Goal: Task Accomplishment & Management: Complete application form

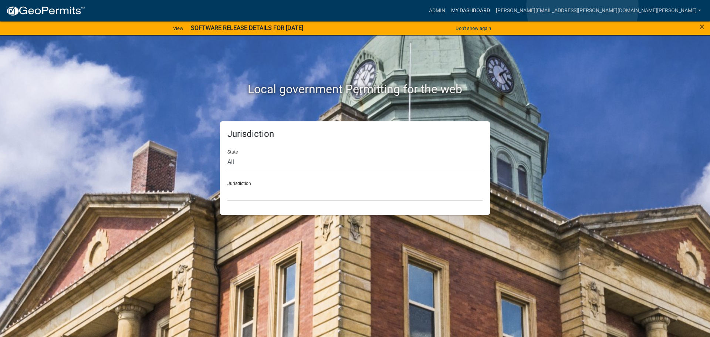
click at [493, 7] on link "My Dashboard" at bounding box center [470, 11] width 45 height 14
click at [448, 7] on link "Admin" at bounding box center [437, 11] width 22 height 14
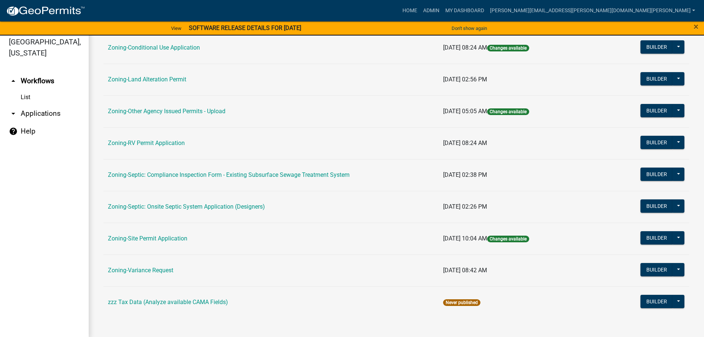
scroll to position [9, 0]
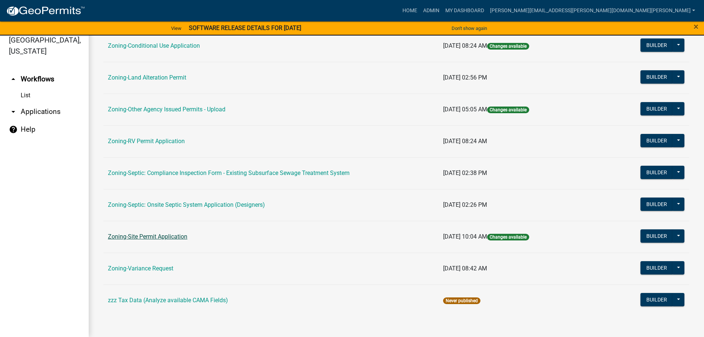
click at [148, 234] on link "Zoning-Site Permit Application" at bounding box center [147, 236] width 79 height 7
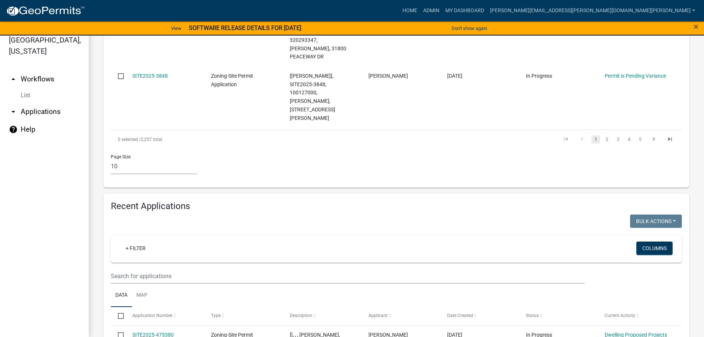
scroll to position [584, 0]
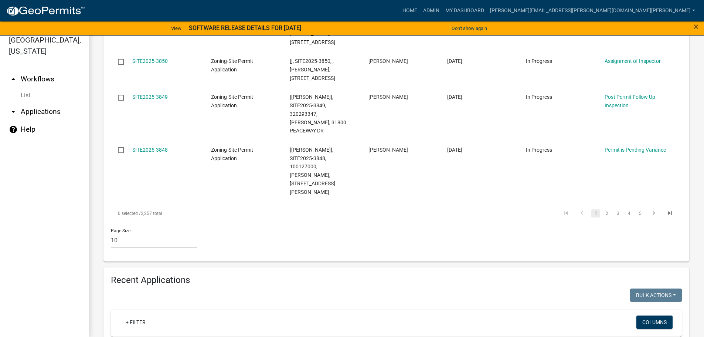
type input "3792"
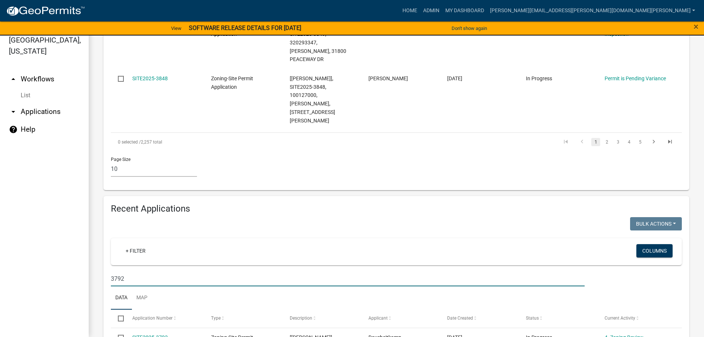
scroll to position [658, 0]
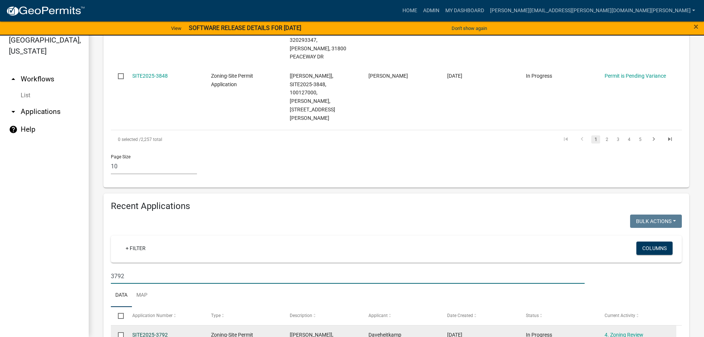
click at [161, 332] on link "SITE2025-3792" at bounding box center [149, 335] width 35 height 6
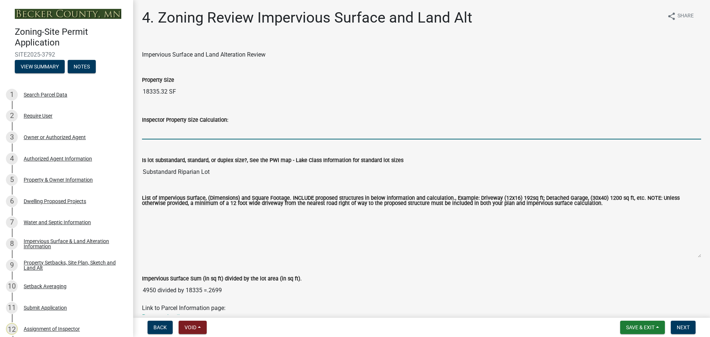
click at [171, 132] on input "Inspector Property Size Calculation:" at bounding box center [421, 131] width 559 height 15
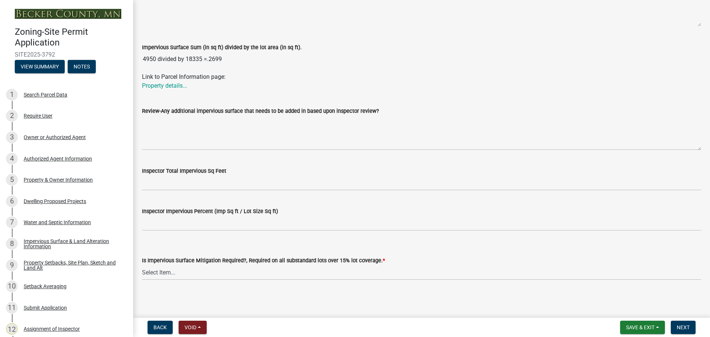
scroll to position [232, 0]
type input "18335"
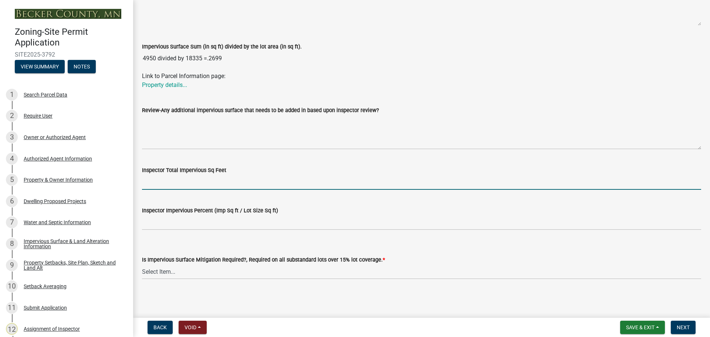
click at [178, 183] on input "Inspector Total Impervious Sq Feet" at bounding box center [421, 182] width 559 height 15
click at [236, 183] on input "Inspector Total Impervious Sq Feet" at bounding box center [421, 182] width 559 height 15
type input "4294"
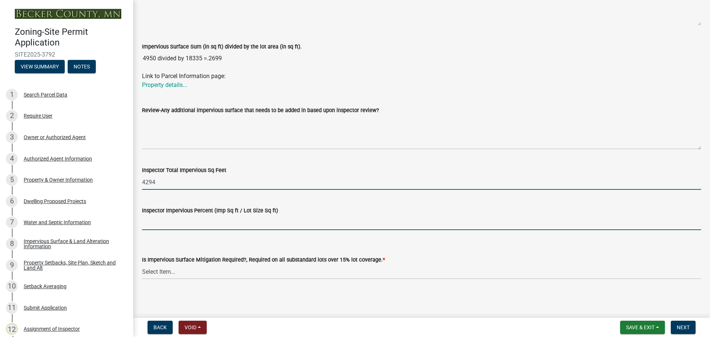
click at [207, 222] on input "Inspector Impervious Percent (Imp Sq ft / Lot Size Sq ft)" at bounding box center [421, 222] width 559 height 15
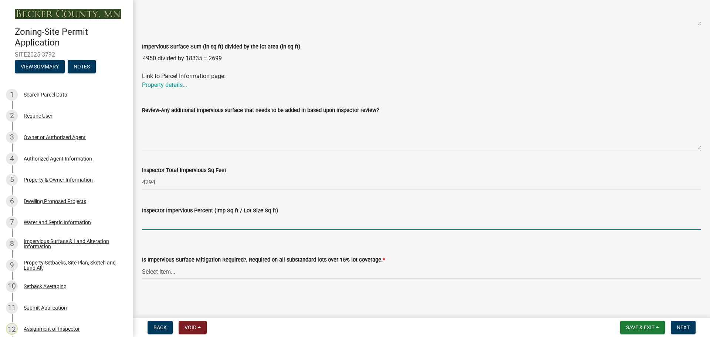
click at [238, 221] on input "Inspector Impervious Percent (Imp Sq ft / Lot Size Sq ft)" at bounding box center [421, 222] width 559 height 15
type input "23.2"
click at [167, 269] on select "Select Item... Yes- Over 15% substandard lot coverage No N/A" at bounding box center [421, 271] width 559 height 15
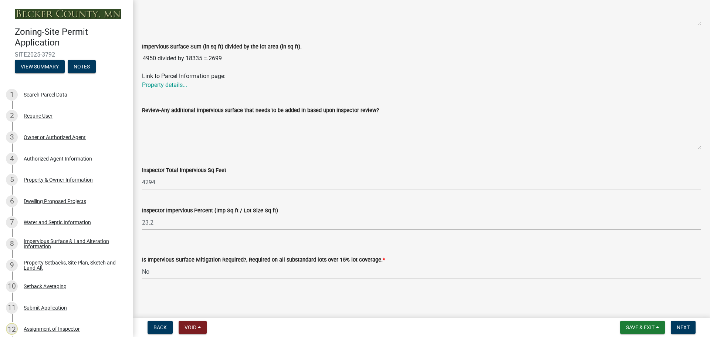
click at [142, 264] on select "Select Item... Yes- Over 15% substandard lot coverage No N/A" at bounding box center [421, 271] width 559 height 15
select select "e01e6f83-540c-4684-94c6-de0fe38ded07"
click at [683, 324] on button "Next" at bounding box center [683, 327] width 25 height 13
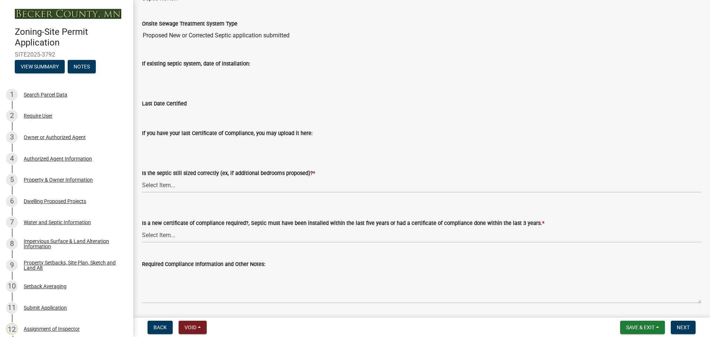
scroll to position [74, 0]
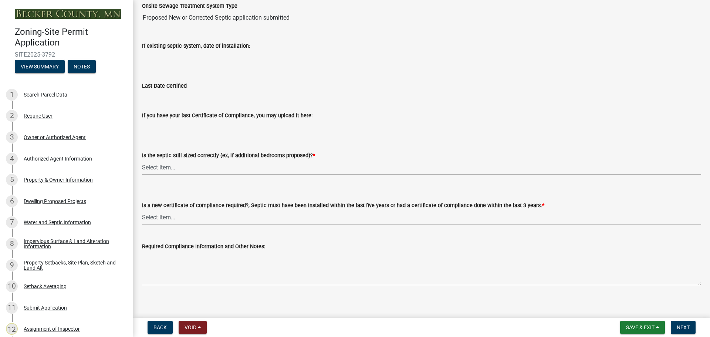
click at [161, 166] on select "Select Item... Yes No N/A" at bounding box center [421, 167] width 559 height 15
click at [142, 160] on select "Select Item... Yes No N/A" at bounding box center [421, 167] width 559 height 15
select select "b57b8896-1cf2-4a3f-b657-168f49e5b2e0"
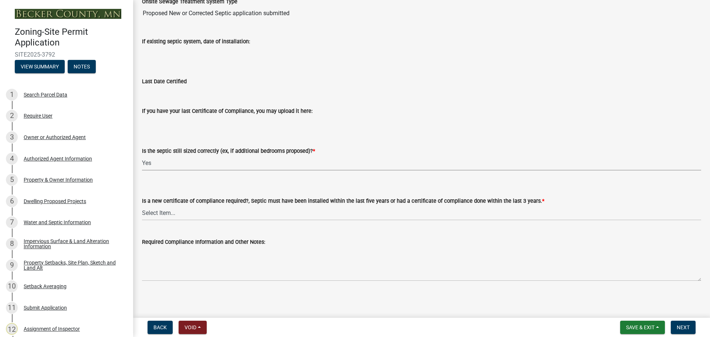
scroll to position [79, 0]
drag, startPoint x: 170, startPoint y: 210, endPoint x: 153, endPoint y: 204, distance: 17.9
click at [170, 210] on select "Select Item... Yes No" at bounding box center [421, 211] width 559 height 15
click at [142, 204] on select "Select Item... Yes No" at bounding box center [421, 211] width 559 height 15
select select "2fd537d7-74b1-4ff9-a84c-837cf5598f43"
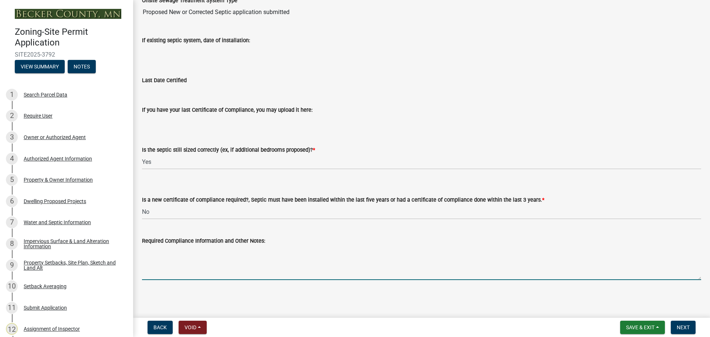
click at [183, 252] on textarea "Required Compliance Information and Other Notes:" at bounding box center [421, 262] width 559 height 35
type textarea "new system Richard Vareberg"
click at [682, 328] on span "Next" at bounding box center [683, 327] width 13 height 6
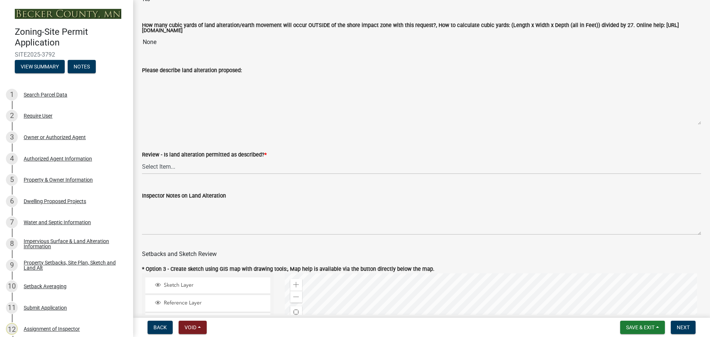
scroll to position [185, 0]
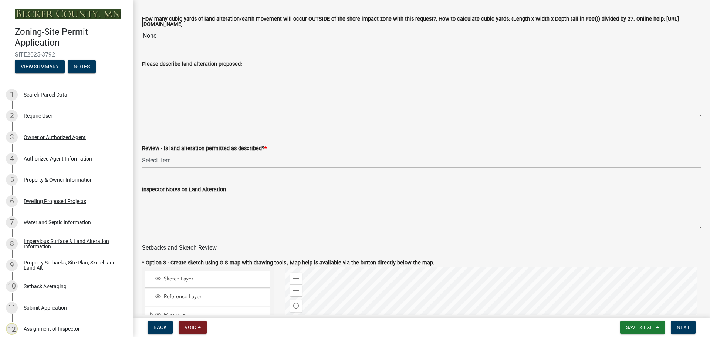
click at [164, 160] on select "Select Item... Yes No N/A" at bounding box center [421, 160] width 559 height 15
click at [142, 154] on select "Select Item... Yes No N/A" at bounding box center [421, 160] width 559 height 15
select select "cada6796-d529-4ebb-b6d4-faca8dd705c9"
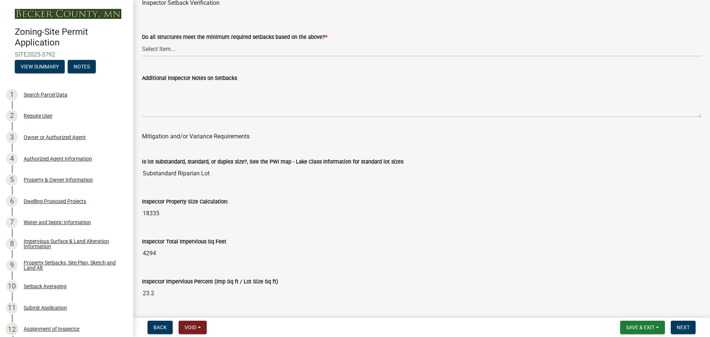
scroll to position [2440, 0]
click at [164, 50] on select "Select Item... Yes No" at bounding box center [421, 48] width 559 height 15
click at [142, 42] on select "Select Item... Yes No" at bounding box center [421, 48] width 559 height 15
select select "1355ee8a-8cf1-4796-8594-a9df27e9dfb0"
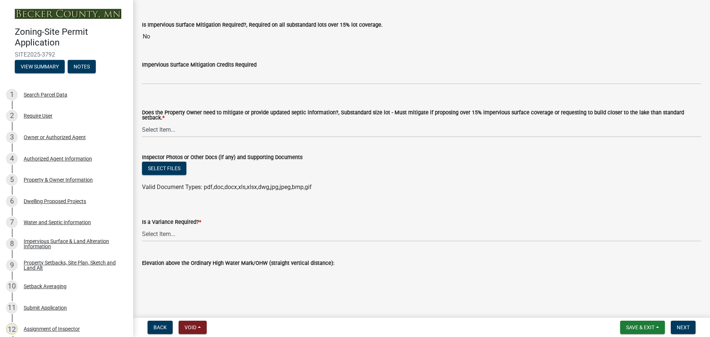
scroll to position [2737, 0]
click at [163, 230] on select "Select Item... Yes No" at bounding box center [421, 233] width 559 height 15
click at [166, 270] on div "Elevation above the Ordinary High Water Mark/OHW (straight vertical distance):" at bounding box center [421, 264] width 559 height 34
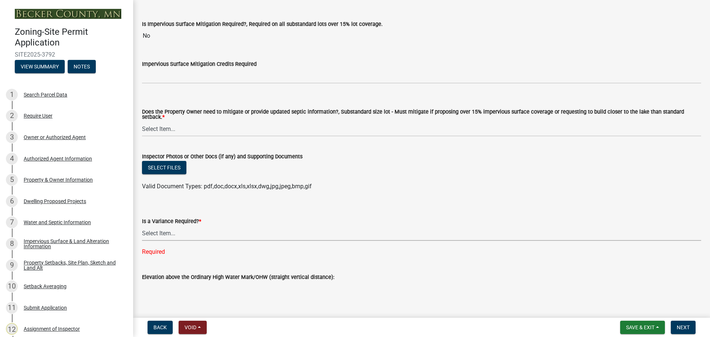
click at [156, 233] on select "Select Item... Yes No" at bounding box center [421, 233] width 559 height 15
click at [142, 226] on select "Select Item... Yes No" at bounding box center [421, 233] width 559 height 15
select select "f2187563-aefa-492e-adce-9c256a51e9d2"
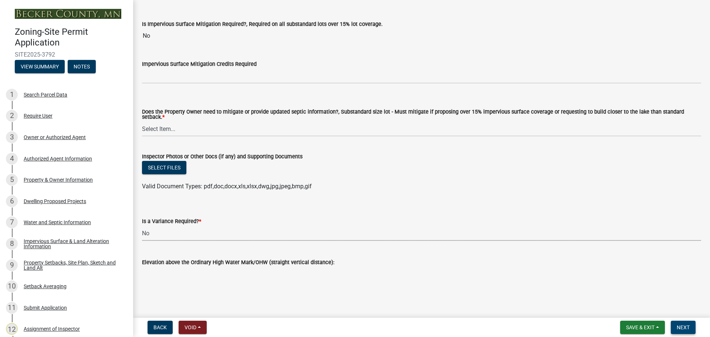
click at [680, 325] on span "Next" at bounding box center [683, 327] width 13 height 6
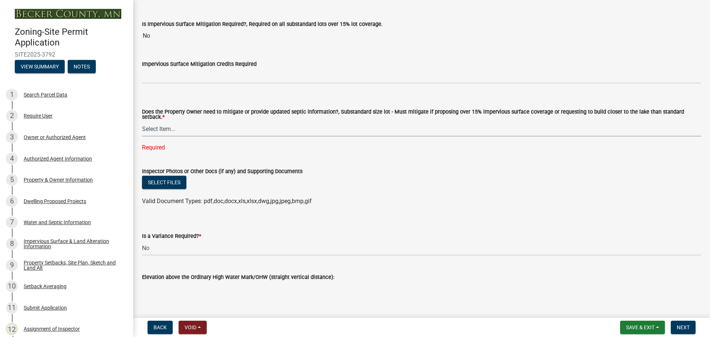
click at [150, 129] on select "Select Item... No Mitigation or additional Septic Information is required Septi…" at bounding box center [421, 128] width 559 height 15
click at [142, 121] on select "Select Item... No Mitigation or additional Septic Information is required Septi…" at bounding box center [421, 128] width 559 height 15
select select "90ee664a-1dc2-440e-be2c-90a87c157e77"
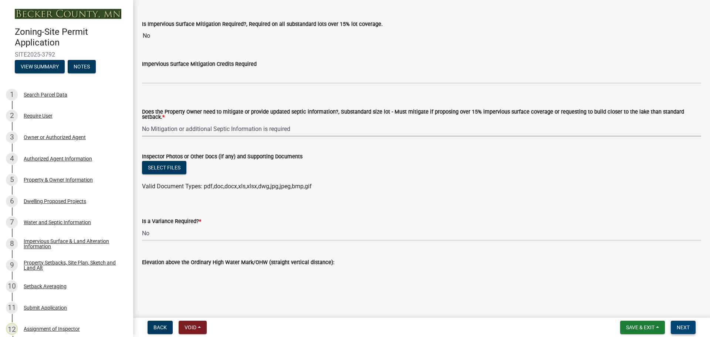
click at [679, 325] on span "Next" at bounding box center [683, 327] width 13 height 6
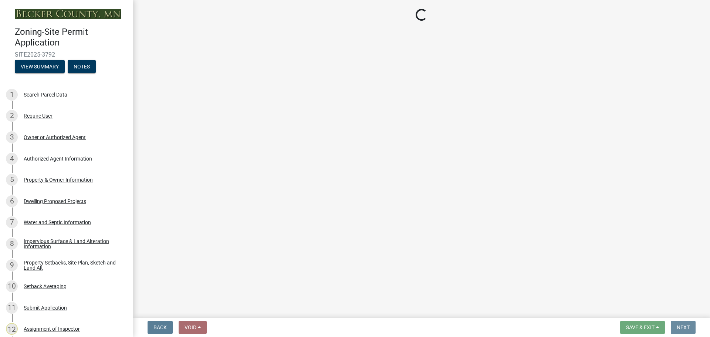
scroll to position [0, 0]
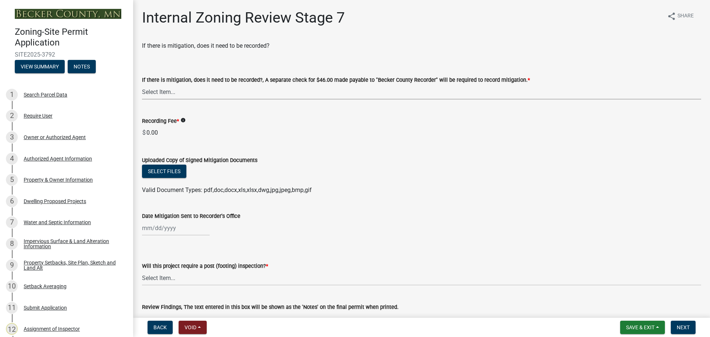
click at [163, 89] on select "Select Item... Yes No N/A" at bounding box center [421, 91] width 559 height 15
click at [142, 84] on select "Select Item... Yes No N/A" at bounding box center [421, 91] width 559 height 15
select select "a3547d78-d162-4c03-a5e6-44db720e788b"
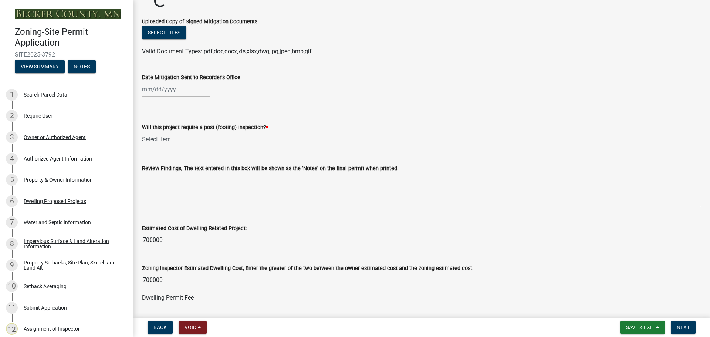
scroll to position [152, 0]
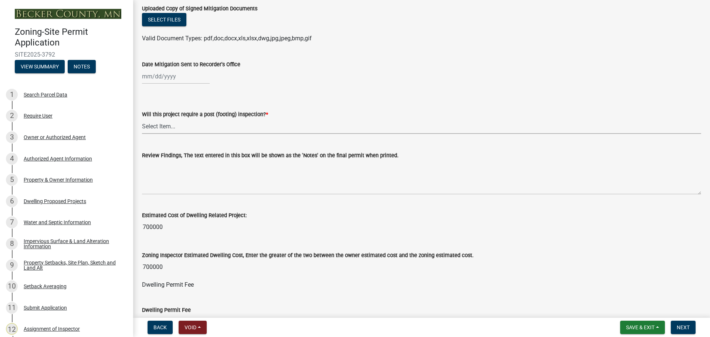
click at [160, 128] on select "Select Item... No Yes" at bounding box center [421, 126] width 559 height 15
click at [142, 119] on select "Select Item... No Yes" at bounding box center [421, 126] width 559 height 15
select select "74b00539-a6f1-4ef6-a890-a22a5fa5fedf"
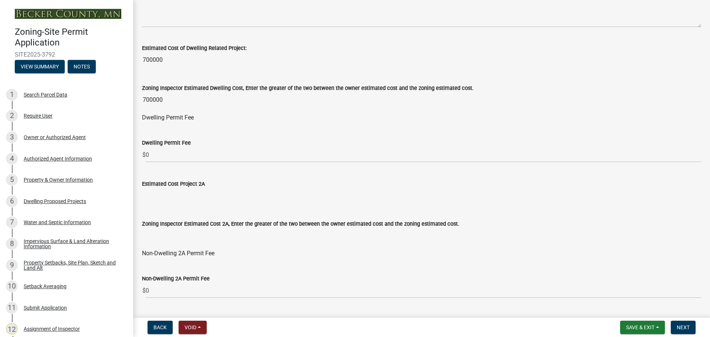
scroll to position [336, 0]
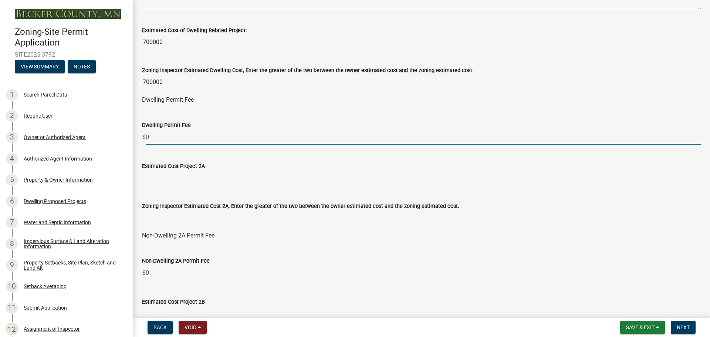
click at [172, 141] on input "0" at bounding box center [423, 136] width 555 height 15
drag, startPoint x: 173, startPoint y: 138, endPoint x: 139, endPoint y: 136, distance: 34.4
click at [139, 136] on div "Dwelling Permit Fee $ 0" at bounding box center [421, 127] width 570 height 34
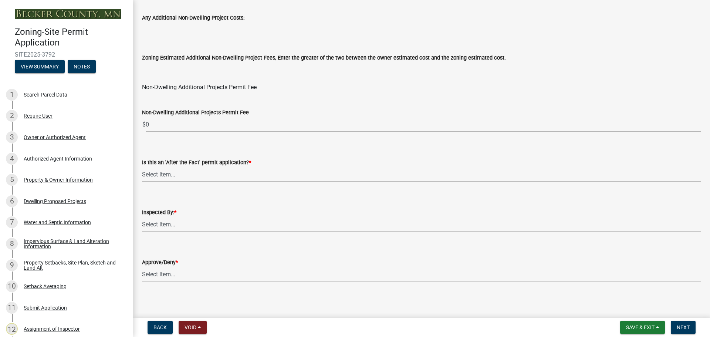
scroll to position [894, 0]
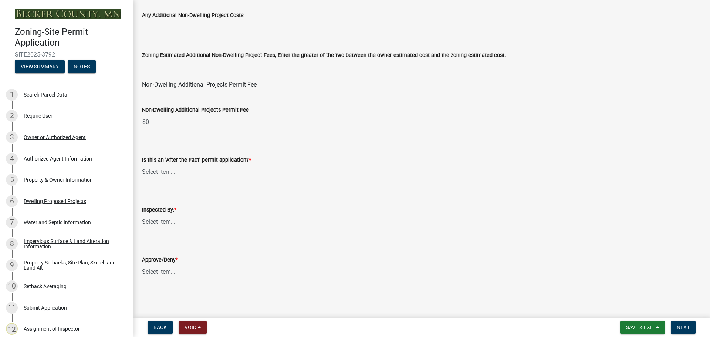
type input "2160"
drag, startPoint x: 156, startPoint y: 170, endPoint x: 159, endPoint y: 167, distance: 4.5
click at [156, 170] on select "Select Item... No Yes" at bounding box center [421, 171] width 559 height 15
click at [142, 164] on select "Select Item... No Yes" at bounding box center [421, 171] width 559 height 15
select select "bbe3a6c5-1893-4527-8578-ada07a3b8ea5"
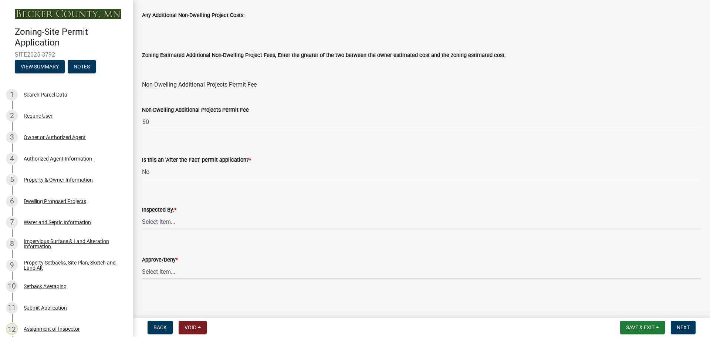
click at [174, 222] on select "Select Item... Jeff Rusness Kyle Vareberg Nicole Bradbury Susan Rockwell Tyler …" at bounding box center [421, 221] width 559 height 15
click at [142, 214] on select "Select Item... Jeff Rusness Kyle Vareberg Nicole Bradbury Susan Rockwell Tyler …" at bounding box center [421, 221] width 559 height 15
select select "ebd8400e-d8d5-49f8-911f-e671eb76408a"
click at [162, 271] on select "Select Item... Approve Deny" at bounding box center [421, 271] width 559 height 15
click at [142, 264] on select "Select Item... Approve Deny" at bounding box center [421, 271] width 559 height 15
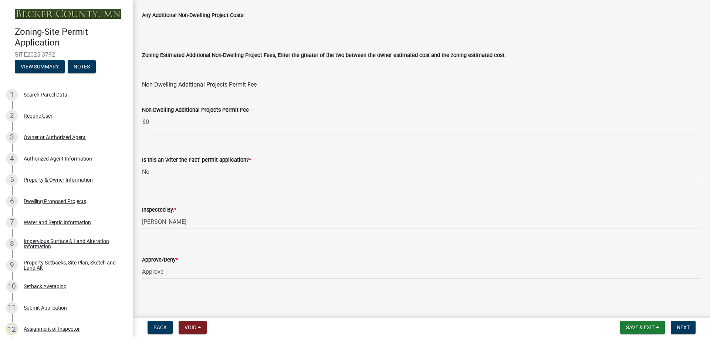
select select "97c9e5a4-d35f-4903-ad68-b764687ac9e9"
click at [681, 324] on span "Next" at bounding box center [683, 327] width 13 height 6
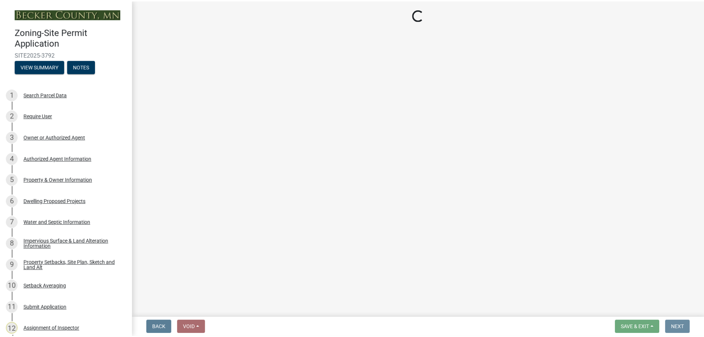
scroll to position [0, 0]
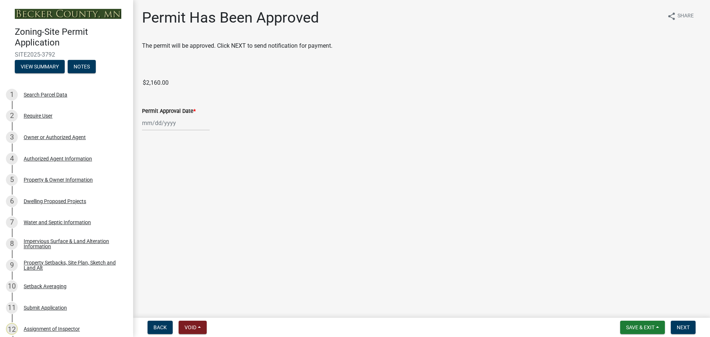
click at [163, 123] on div at bounding box center [176, 122] width 68 height 15
select select "9"
select select "2025"
click at [149, 172] on div "8" at bounding box center [149, 174] width 12 height 12
type input "09/08/2025"
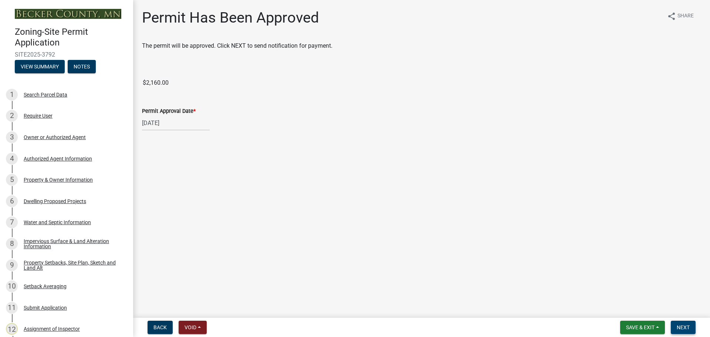
click at [681, 324] on span "Next" at bounding box center [683, 327] width 13 height 6
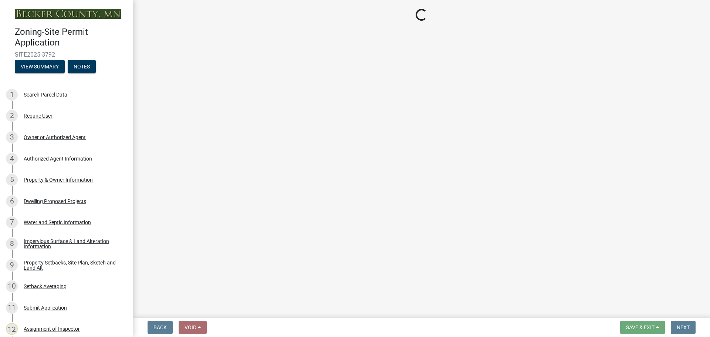
select select "3: 3"
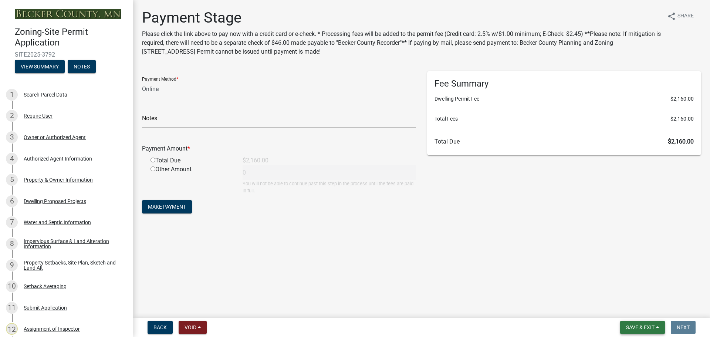
click at [642, 326] on span "Save & Exit" at bounding box center [640, 327] width 28 height 6
click at [634, 309] on button "Save & Exit" at bounding box center [635, 308] width 59 height 18
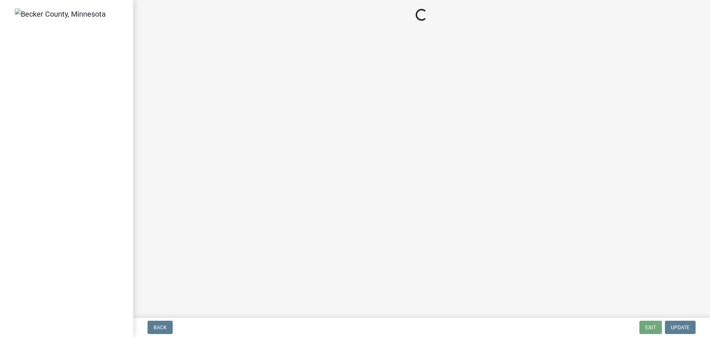
select select "3: 3"
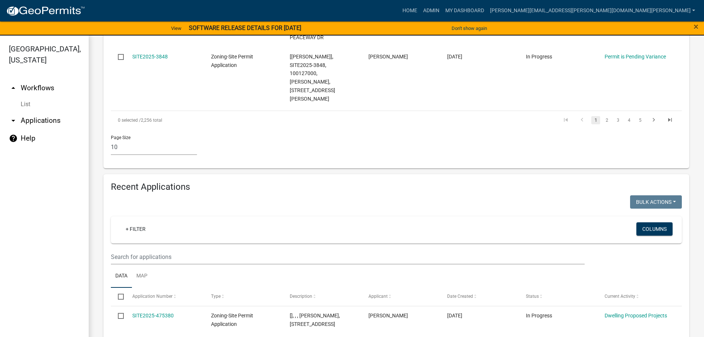
scroll to position [621, 0]
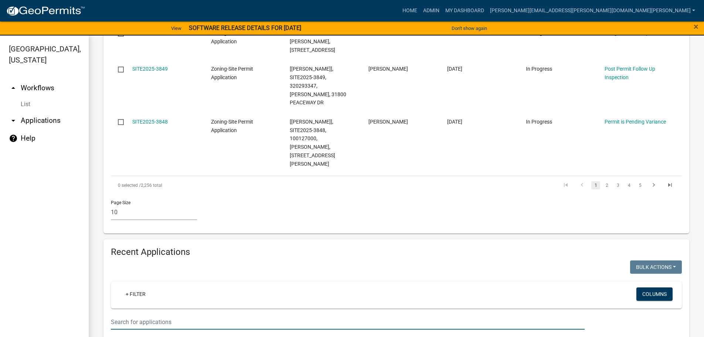
click at [200, 314] on input "text" at bounding box center [348, 321] width 474 height 15
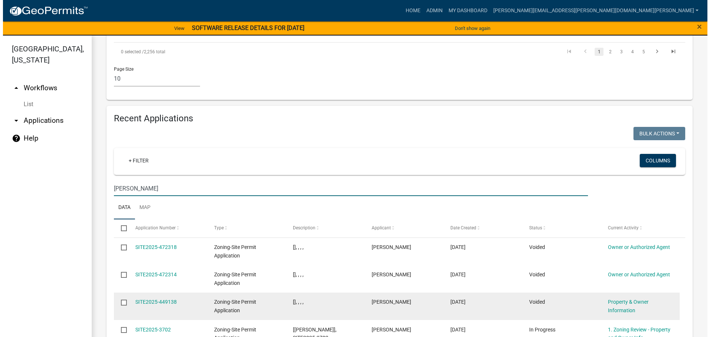
scroll to position [769, 0]
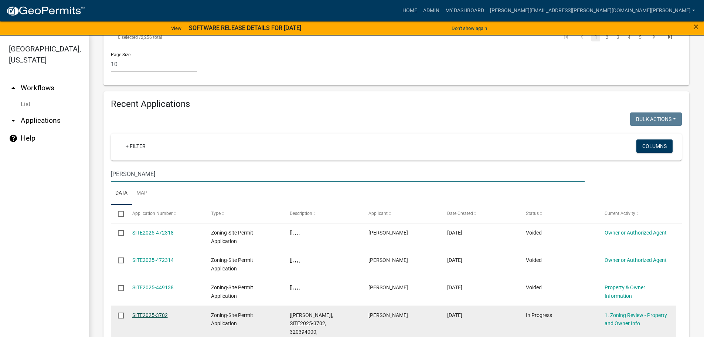
type input "pfaff"
click at [156, 312] on link "SITE2025-3702" at bounding box center [149, 315] width 35 height 6
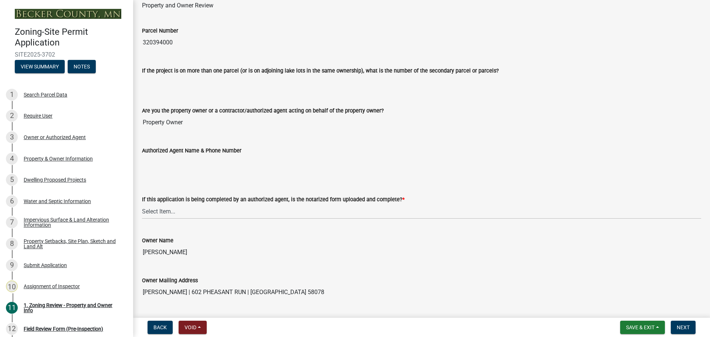
scroll to position [111, 0]
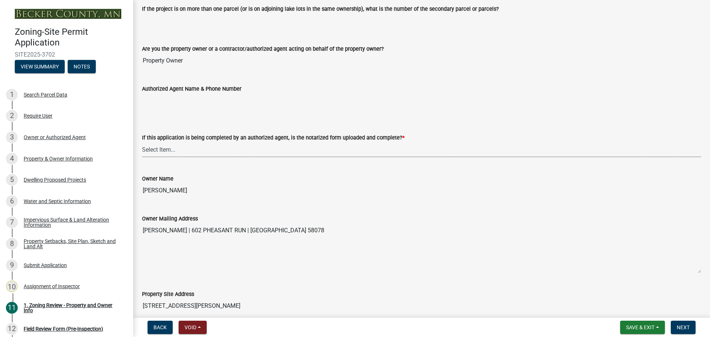
click at [158, 149] on select "Select Item... Yes No N/A" at bounding box center [421, 149] width 559 height 15
click at [142, 142] on select "Select Item... Yes No N/A" at bounding box center [421, 149] width 559 height 15
select select "cbb11d8f-4555-437c-8f31-3a7afda480c5"
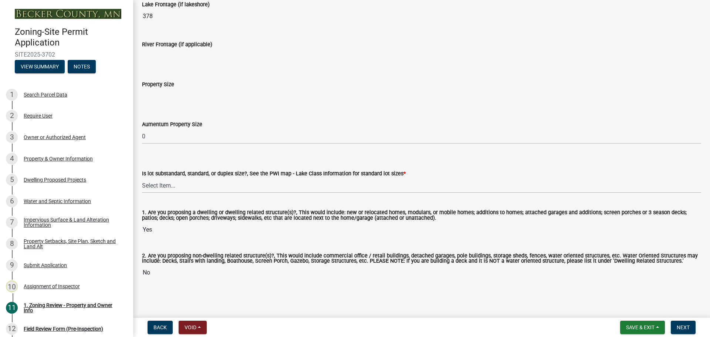
scroll to position [1537, 0]
click at [50, 219] on div "Impervious Surface & Land Alteration Information" at bounding box center [73, 222] width 98 height 10
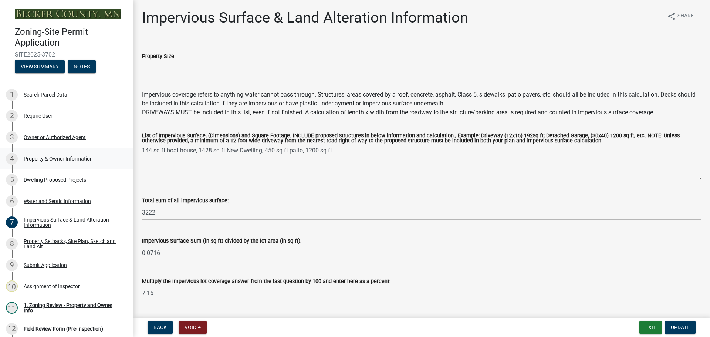
click at [41, 156] on div "Property & Owner Information" at bounding box center [58, 158] width 69 height 5
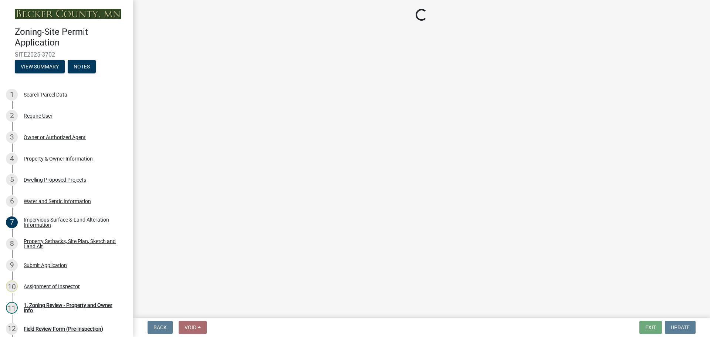
select select "15d55337-0fb0-485e-a759-dab20e978987"
select select "61d56479-71b4-4f98-942d-99b919d4174a"
select select "f87eba17-8ed9-4ad8-aefc-fe36a3f3544b"
select select "393a978c-6bd5-4cb2-a6a0-db6feb8732b8"
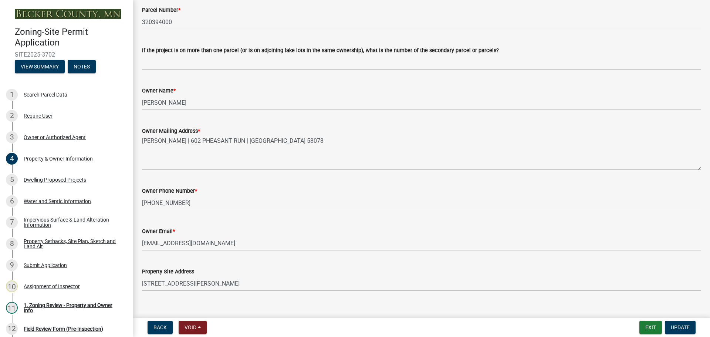
scroll to position [222, 0]
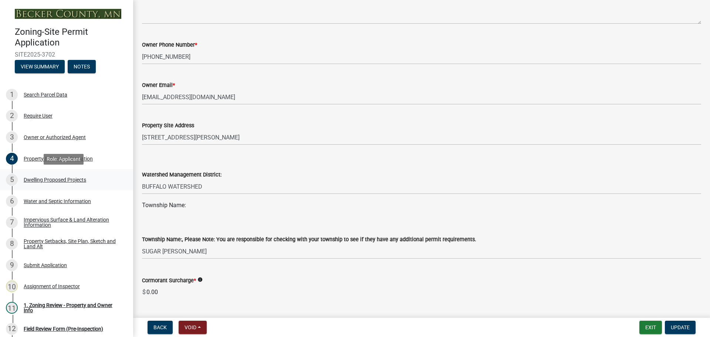
click at [57, 178] on div "Dwelling Proposed Projects" at bounding box center [55, 179] width 62 height 5
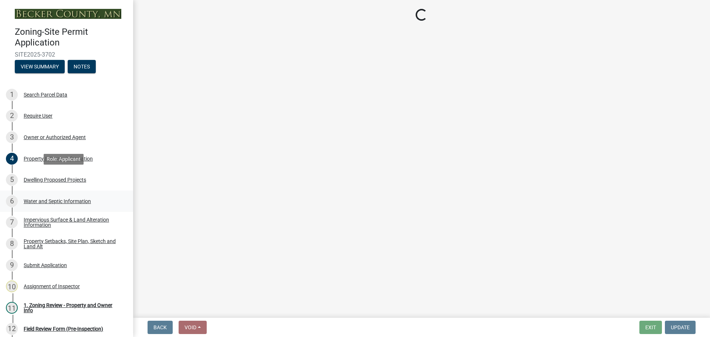
scroll to position [0, 0]
select select "5b8abcc6-67f7-49fb-8f25-c295ccc2b339"
select select "ba56d9f6-ced5-4c38-bdcc-33bfa85ac6de"
select select "59a6fdaa-56b6-4bcd-87b7-d867a7d784e6"
select select "e13aacd2-5b16-46a8-9c16-26b3d7b1c810"
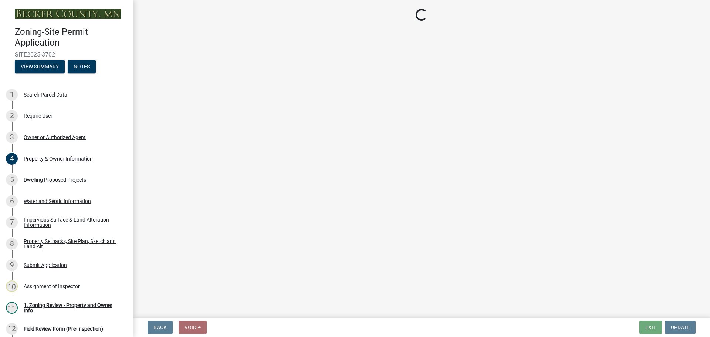
select select "ad00b568-f24f-4dc2-90df-cb5d16449c52"
select select "744d8552-d7ef-4cf1-b465-42901748f06c"
select select "5dd6cdd5-8b7d-4534-b791-478230f7b8b7"
select select "638dddef-31f4-4d73-b0b5-0ffc7b344434"
select select "0c863e3c-258e-4b1d-9985-47500660ce44"
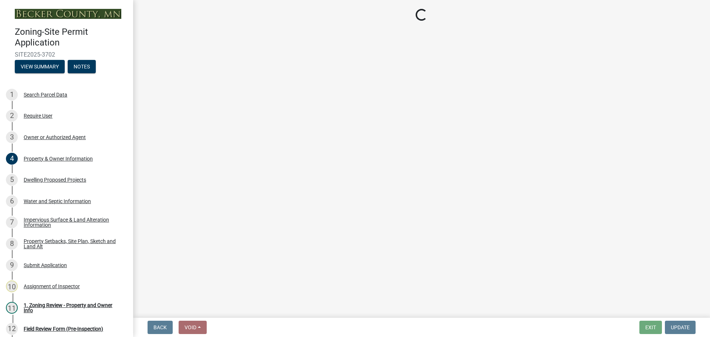
select select "8786fdd2-7f96-462d-8069-e958fae6b9a0"
select select "59dc9cee-723e-448c-a454-fe3238b55aba"
select select "3d6d33a4-08a3-4693-9e40-f7dc371bbdbe"
select select "cbc699c5-a6de-4f3d-a533-ae678b946106"
select select "8e4dc0e1-7dfa-4afc-85b9-5ad40795f204"
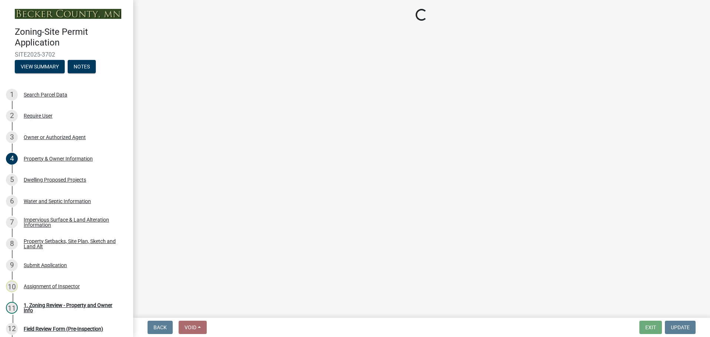
select select "107cbe59-677b-44f2-96fc-816b282ebb79"
select select "ab9119d1-7da9-49c4-9fac-8c142204c89d"
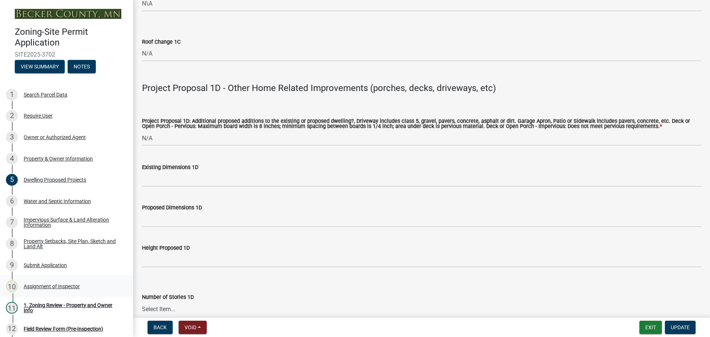
scroll to position [1551, 0]
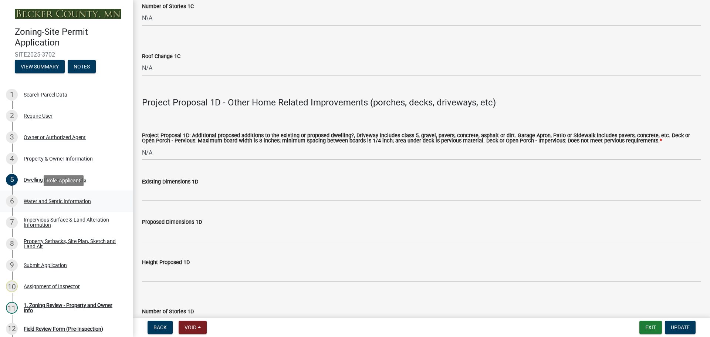
click at [35, 200] on div "Water and Septic Information" at bounding box center [57, 201] width 67 height 5
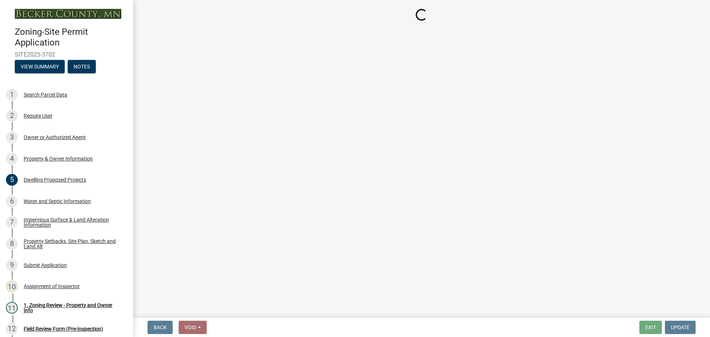
select select "9c51a48b-0bee-4836-8d5c-beab6e77ad2a"
select select "25b8aef2-9eed-4c0f-8836-08d4b8d082b1"
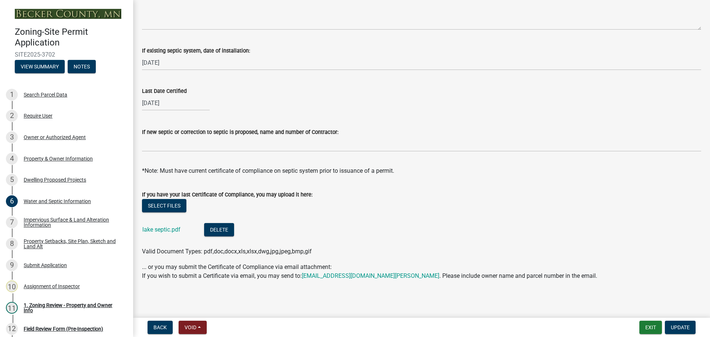
scroll to position [241, 0]
click at [166, 227] on link "lake septic.pdf" at bounding box center [161, 229] width 38 height 7
click at [61, 241] on div "Property Setbacks, Site Plan, Sketch and Land Alt" at bounding box center [73, 243] width 98 height 10
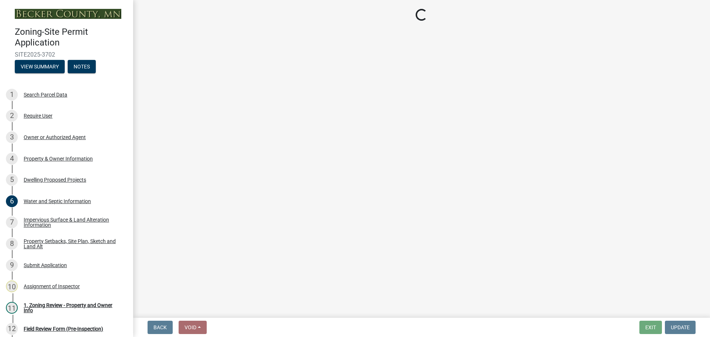
select select "7b13c63f-e699-4112-b373-98fbd28ec536"
select select "11f371a9-e35f-4759-9042-8d911340b665"
select select "b56a4575-9846-47cf-8067-c59a4853da22"
select select "12f785fb-c378-4b18-841c-21c73dc99083"
select select "e8ab2dc3-aa3f-46f3-9b4a-37eb25ad84af"
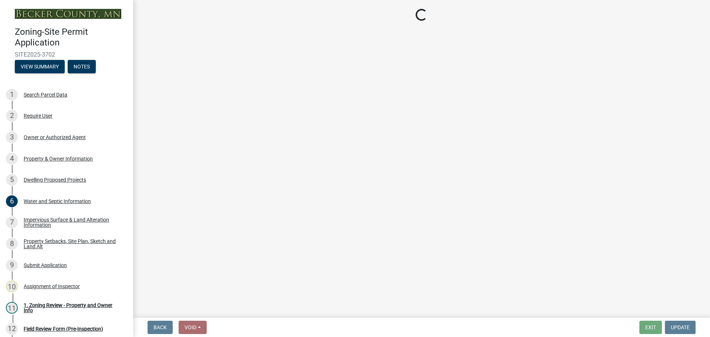
select select "27b2a8b4-abf6-463e-8c0c-7c5d2b4fe26f"
select select "5ad4ab64-b44e-481c-9000-9e5907aa74e1"
select select "a96800da-4e88-4c62-b1ff-2cd17f9e3346"
select select "c8b8ea71-7088-4e87-a493-7bc88cc2835b"
select select "133211ff-91ce-4a0a-9235-b48a7e2069a0"
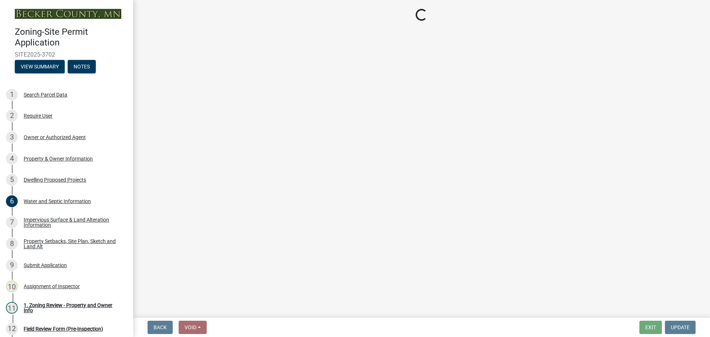
select select "19d13e65-c93d-443e-910a-7a17299544cc"
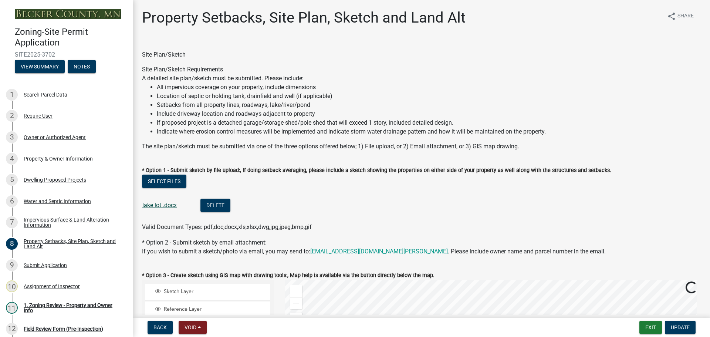
click at [160, 203] on link "lake lot .docx" at bounding box center [159, 205] width 34 height 7
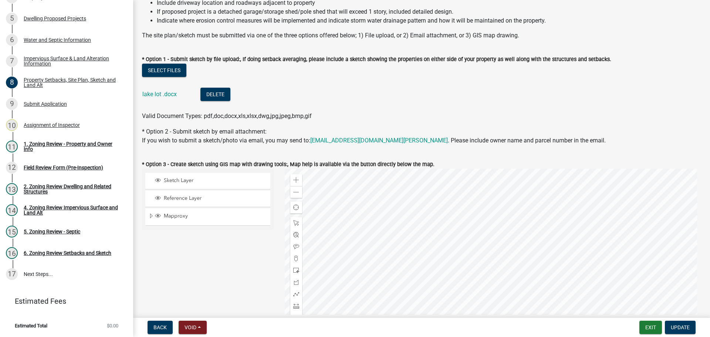
scroll to position [222, 0]
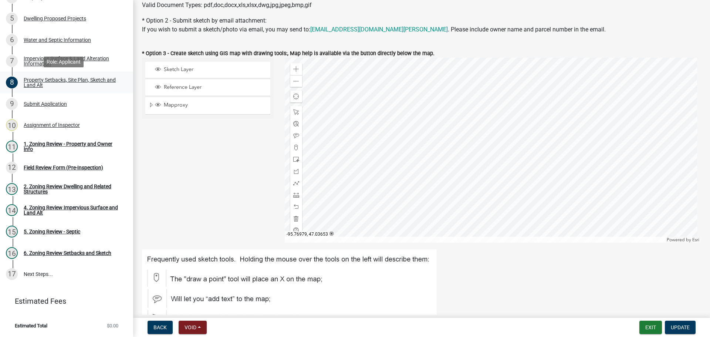
click at [53, 78] on div "Property Setbacks, Site Plan, Sketch and Land Alt" at bounding box center [73, 82] width 98 height 10
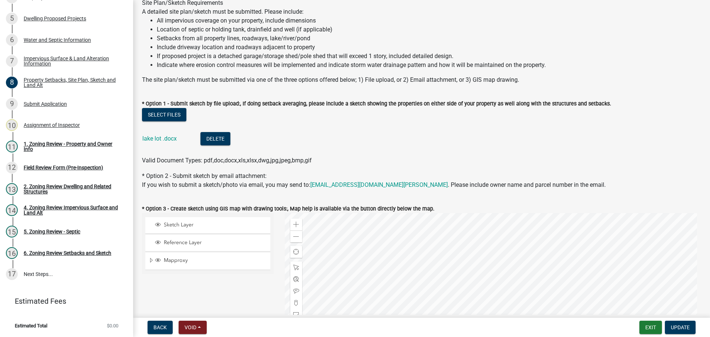
scroll to position [148, 0]
